Goal: Task Accomplishment & Management: Use online tool/utility

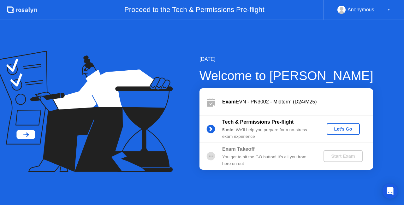
click at [335, 131] on div "Let's Go" at bounding box center [343, 128] width 28 height 5
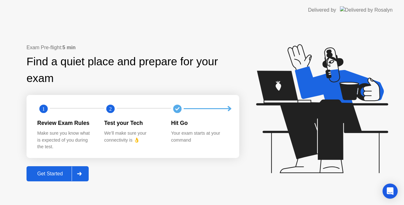
click at [49, 172] on div "Get Started" at bounding box center [49, 174] width 43 height 6
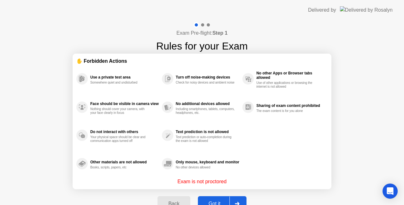
click at [212, 201] on div "Got it" at bounding box center [215, 204] width 30 height 6
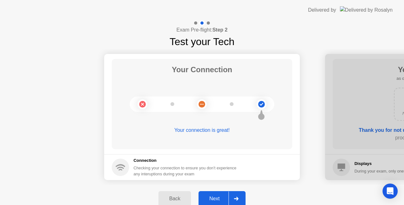
click at [212, 201] on div "Next" at bounding box center [214, 199] width 28 height 6
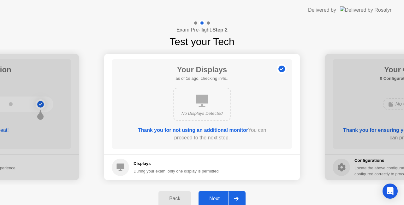
click at [212, 201] on div "Next" at bounding box center [214, 199] width 28 height 6
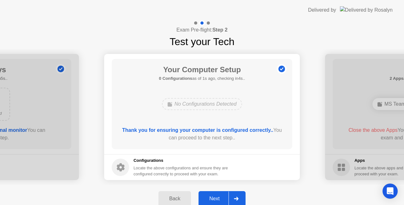
click at [212, 201] on div "Next" at bounding box center [214, 199] width 28 height 6
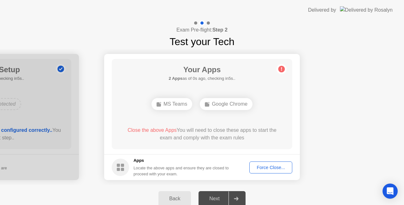
click at [266, 167] on div "Force Close..." at bounding box center [270, 167] width 38 height 5
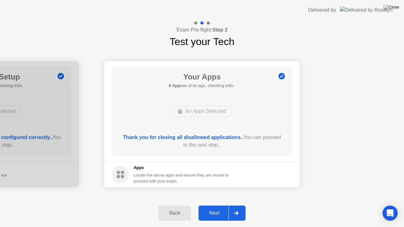
click at [265, 175] on footer "Apps Locate the above apps and ensure they are closed to proceed with your exam." at bounding box center [202, 174] width 196 height 26
click at [210, 205] on div "Next" at bounding box center [214, 213] width 28 height 6
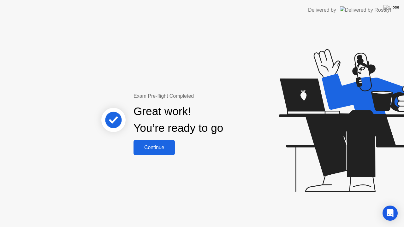
click at [156, 150] on div "Continue" at bounding box center [154, 148] width 38 height 6
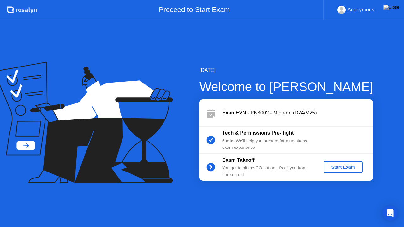
click at [337, 167] on div "Start Exam" at bounding box center [343, 167] width 34 height 5
